Goal: Check status: Check status

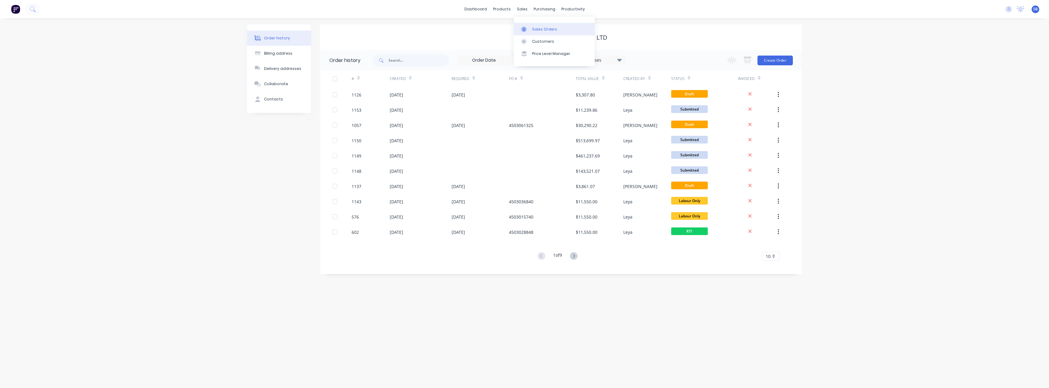
click at [529, 27] on div at bounding box center [525, 29] width 9 height 5
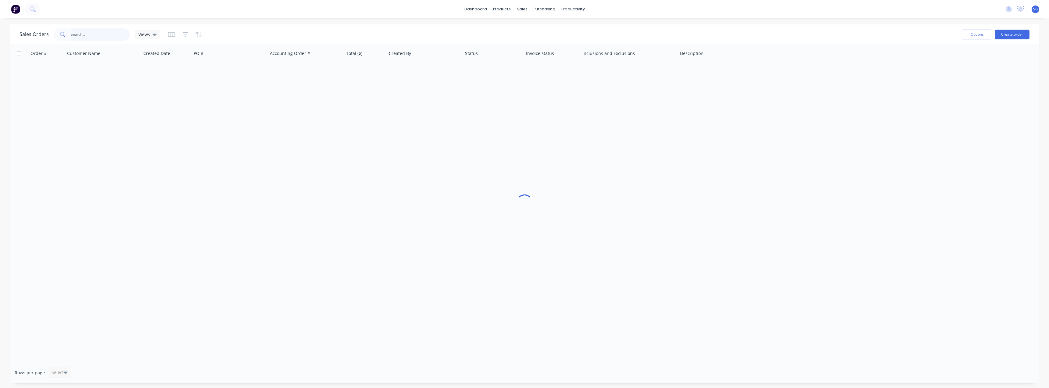
click at [83, 35] on input "text" at bounding box center [100, 34] width 59 height 12
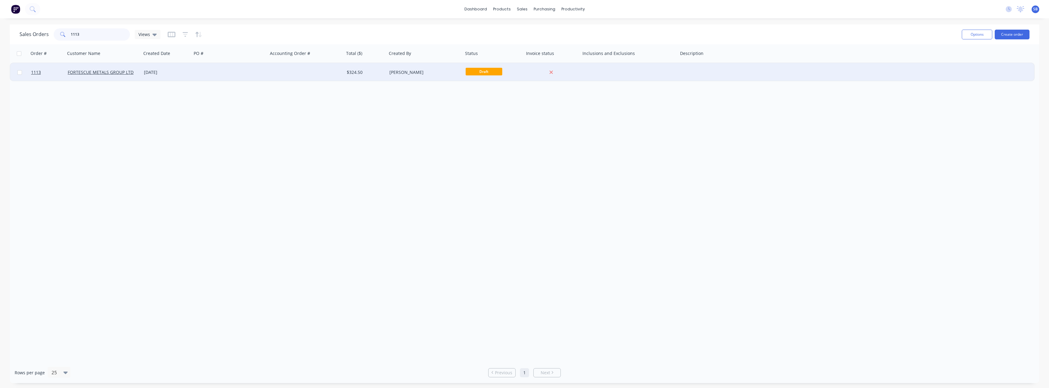
type input "1113"
click at [162, 68] on div "[DATE]" at bounding box center [166, 72] width 50 height 18
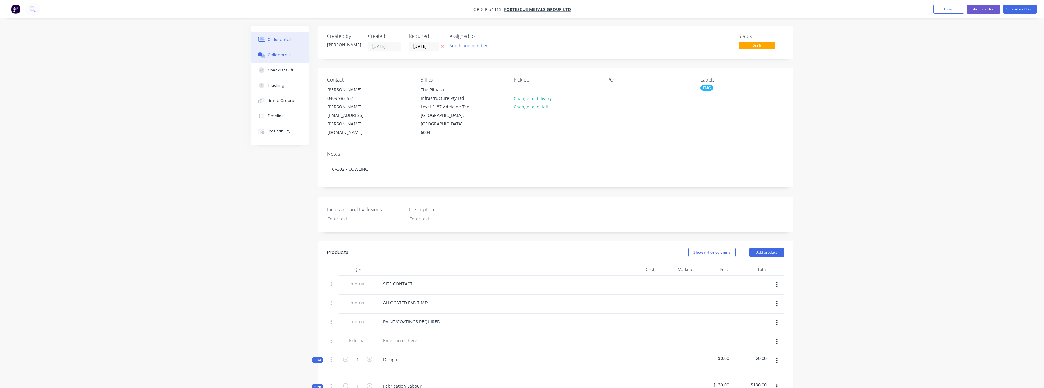
click at [287, 57] on div "Collaborate" at bounding box center [280, 54] width 24 height 5
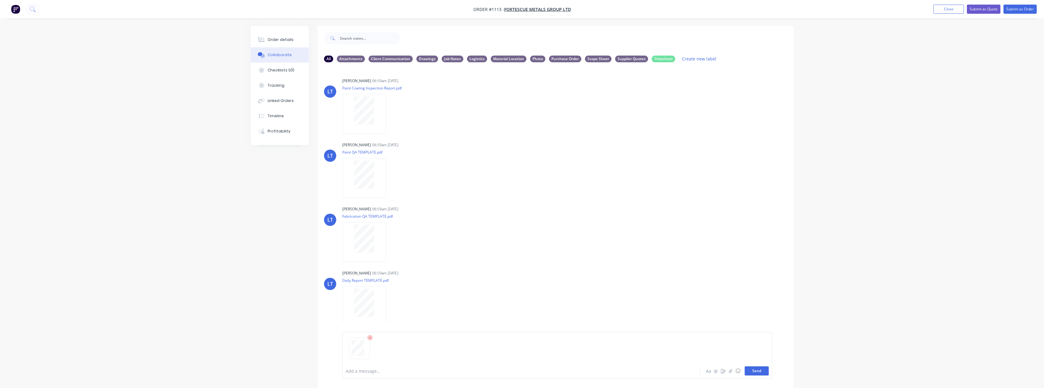
click at [760, 372] on button "Send" at bounding box center [757, 370] width 24 height 9
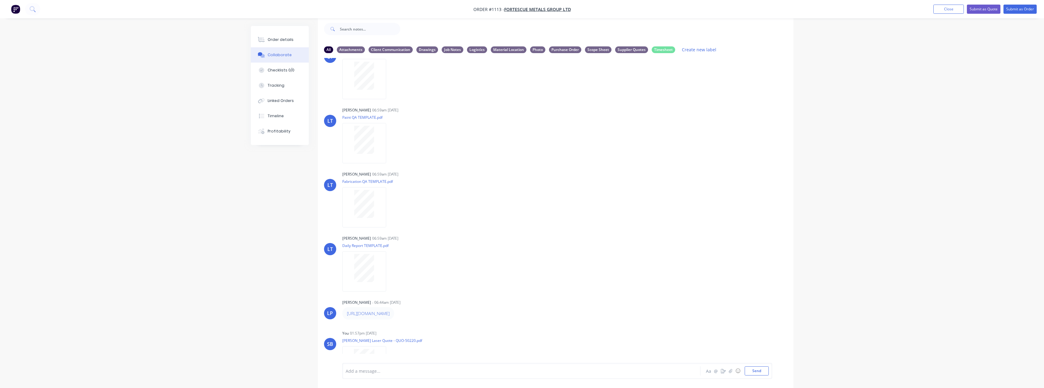
scroll to position [61, 0]
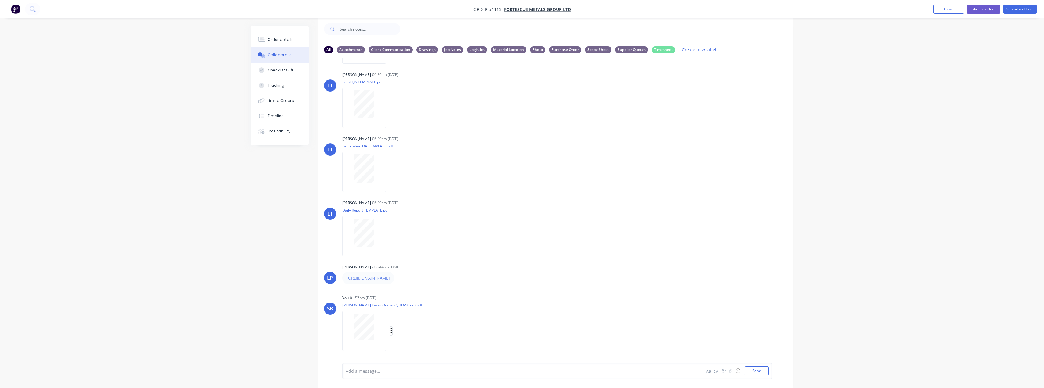
click at [391, 331] on icon "button" at bounding box center [391, 330] width 1 height 5
click at [422, 315] on button "Labels" at bounding box center [431, 318] width 69 height 14
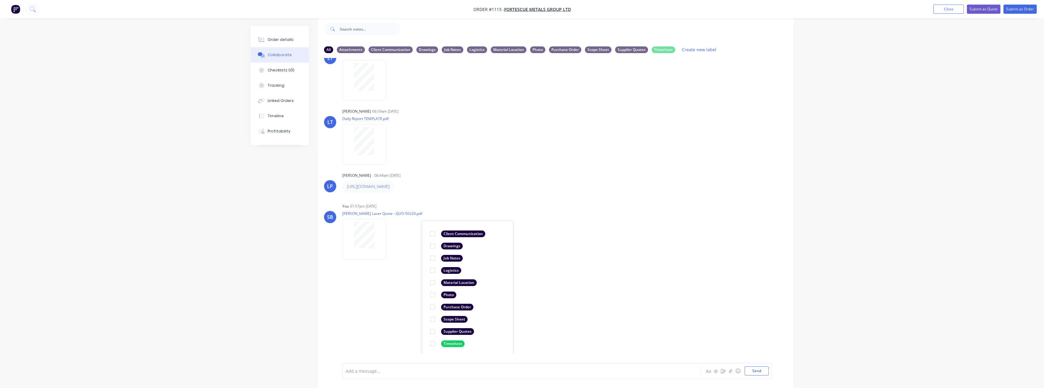
scroll to position [154, 0]
click at [457, 331] on div "Supplier Quotes" at bounding box center [457, 330] width 33 height 7
click at [647, 271] on div "LT [PERSON_NAME] 06:59am [DATE] Paint Coating Inspection Report.pdf Labels Down…" at bounding box center [556, 205] width 476 height 295
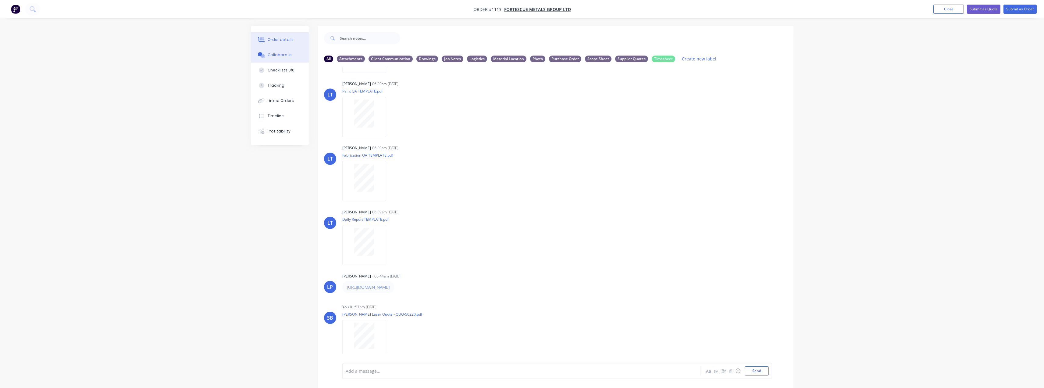
click at [269, 43] on button "Order details" at bounding box center [280, 39] width 58 height 15
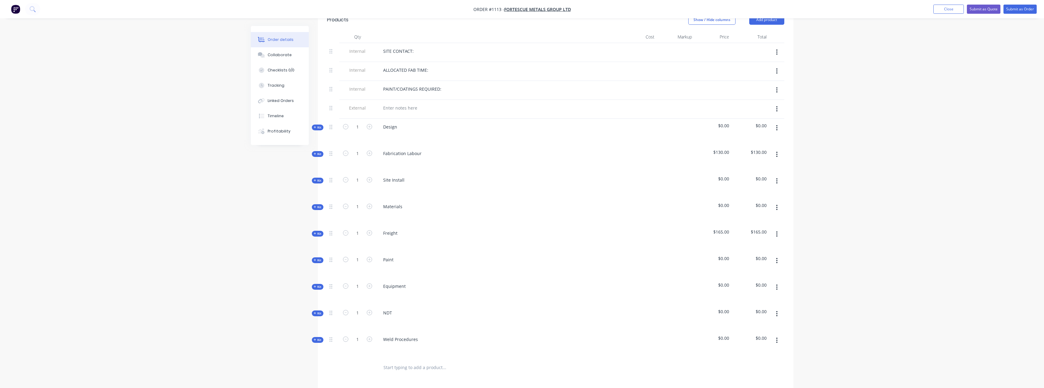
scroll to position [213, 0]
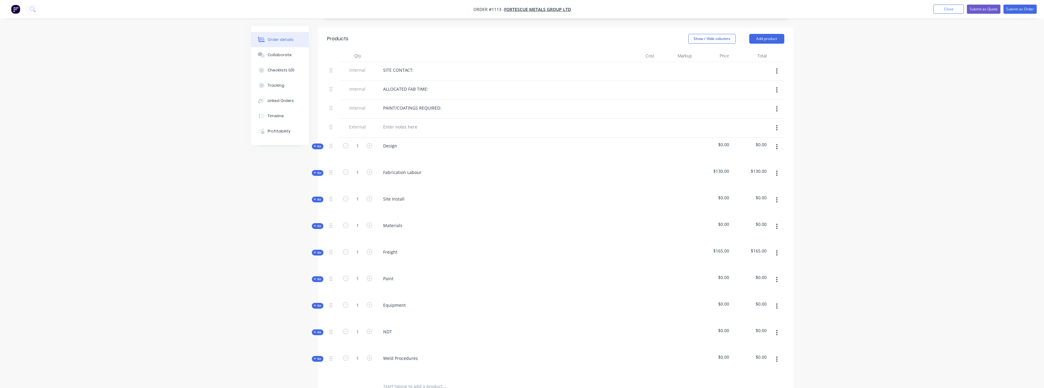
click at [317, 223] on span "Kit" at bounding box center [318, 225] width 8 height 5
click at [415, 271] on input "text" at bounding box center [444, 277] width 122 height 12
type input "[PERSON_NAME]"
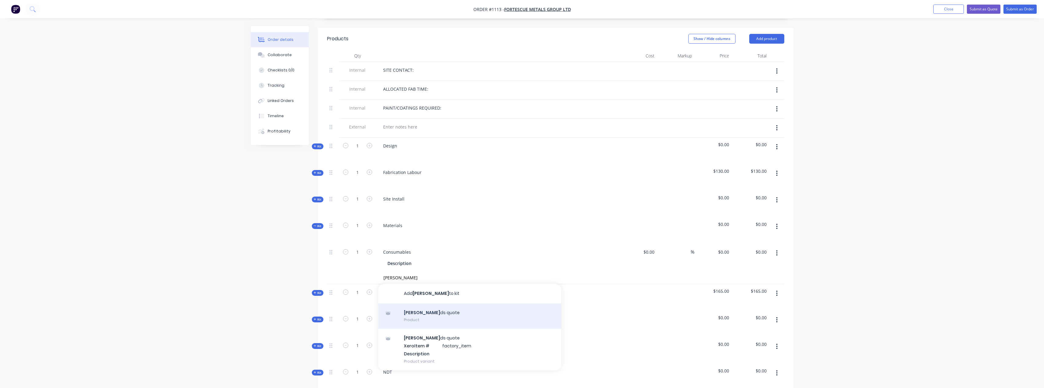
click at [446, 309] on div "[PERSON_NAME] quote Product" at bounding box center [469, 316] width 183 height 26
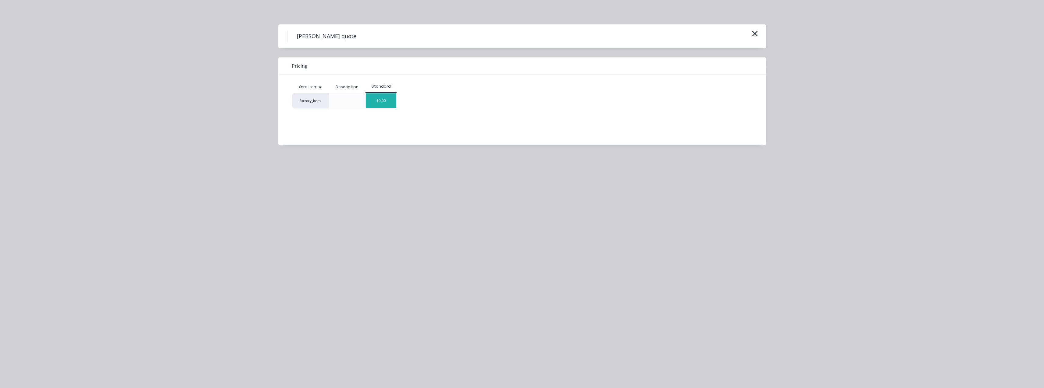
click at [395, 102] on div "$0.00" at bounding box center [381, 100] width 30 height 15
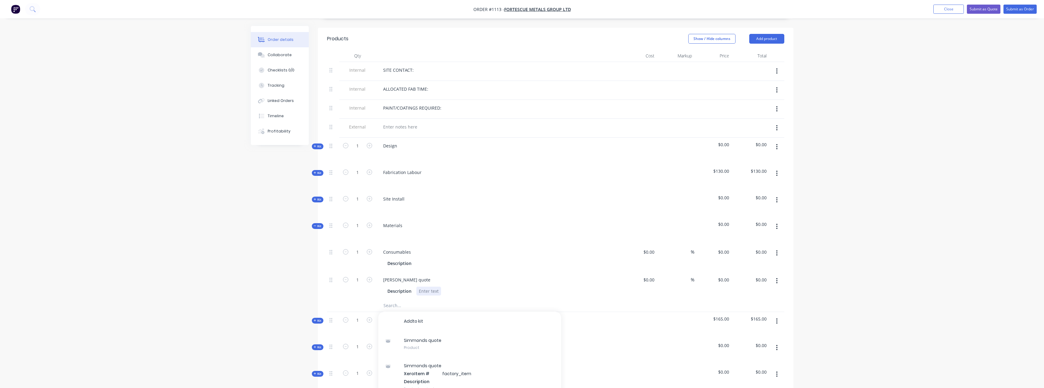
click at [484, 286] on div "Description" at bounding box center [496, 290] width 223 height 9
click at [653, 275] on input at bounding box center [650, 279] width 14 height 9
click at [904, 220] on div "Order details Collaborate Checklists 0/0 Tracking Linked Orders Timeline Profit…" at bounding box center [522, 203] width 1044 height 833
click at [649, 275] on div "0 $0.00" at bounding box center [649, 279] width 16 height 9
type input "$5,298.77"
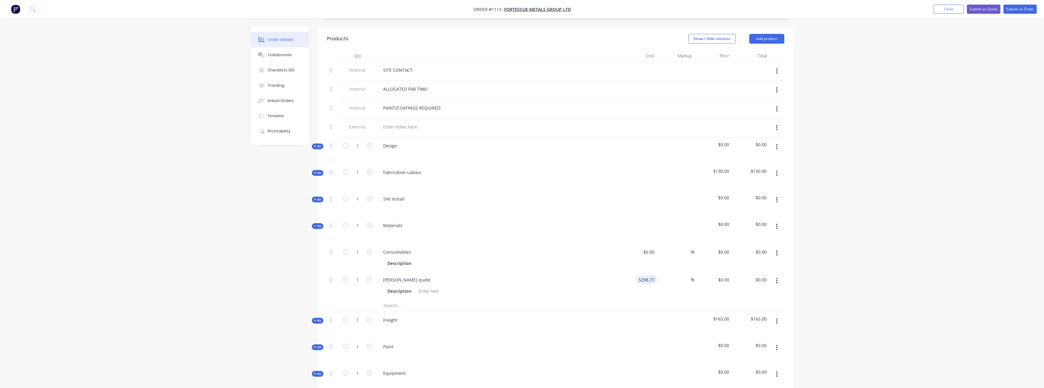
type input "$5,298.77"
click at [862, 306] on div "Order details Collaborate Checklists 0/0 Tracking Linked Orders Timeline Profit…" at bounding box center [522, 203] width 1044 height 833
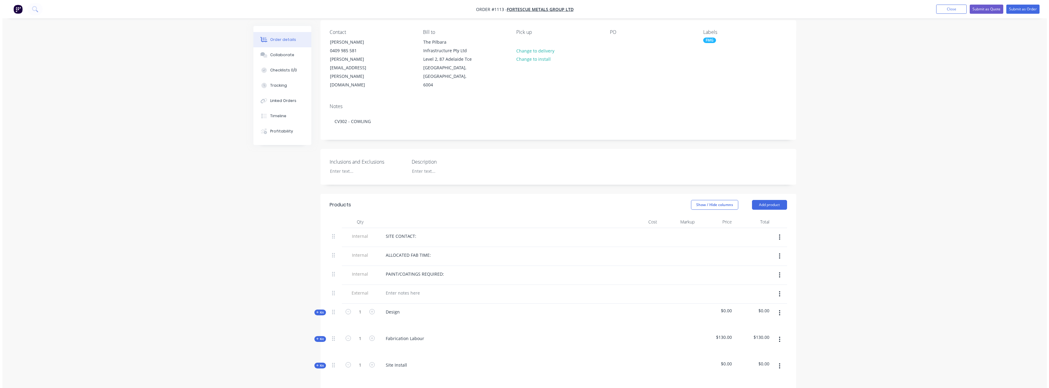
scroll to position [0, 0]
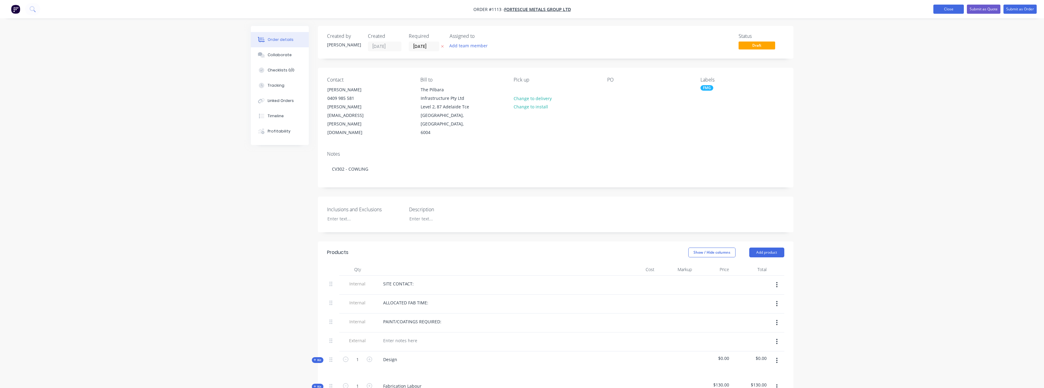
click at [941, 10] on button "Close" at bounding box center [949, 9] width 30 height 9
